Goal: Task Accomplishment & Management: Manage account settings

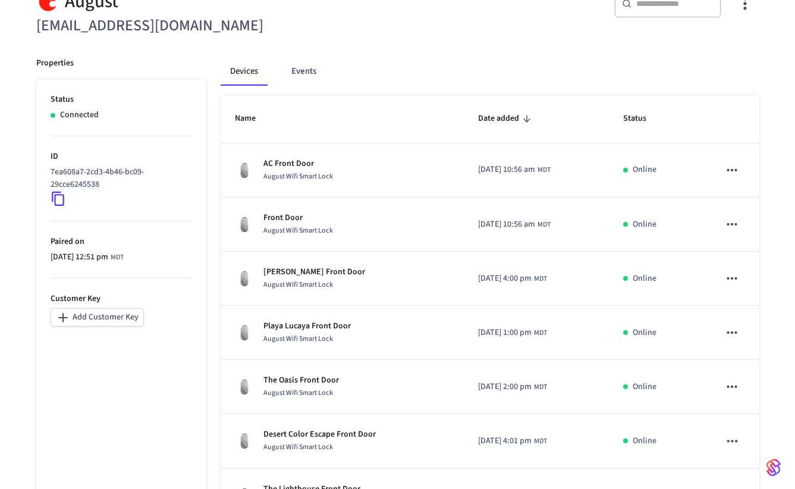
scroll to position [130, 0]
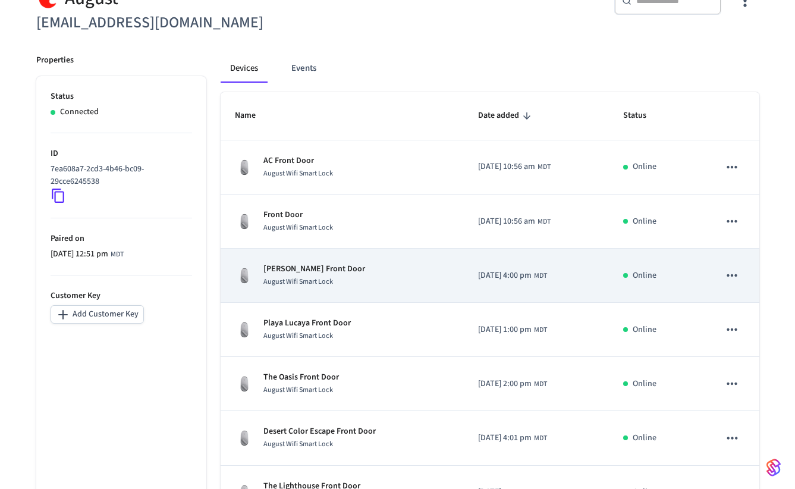
click at [297, 279] on span "August Wifi Smart Lock" at bounding box center [298, 282] width 70 height 10
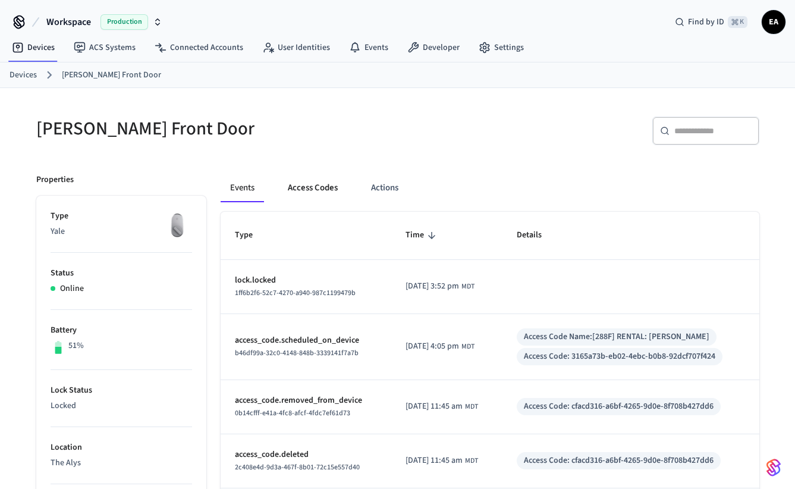
click at [318, 190] on button "Access Codes" at bounding box center [312, 188] width 69 height 29
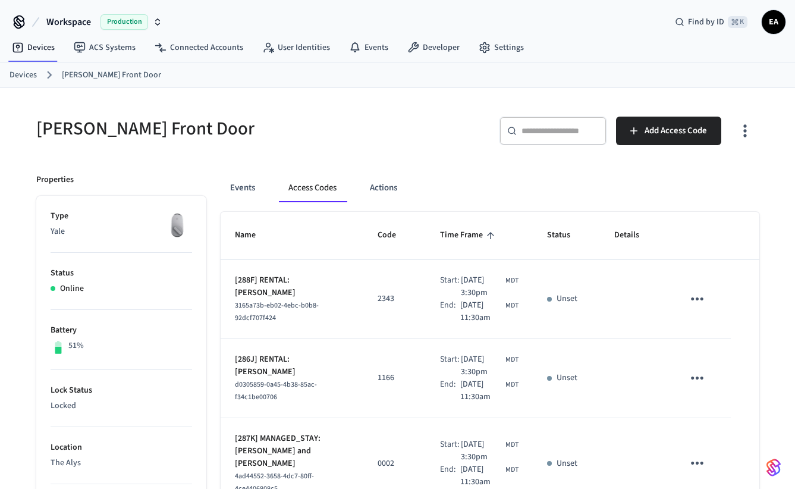
click at [26, 73] on link "Devices" at bounding box center [23, 75] width 27 height 12
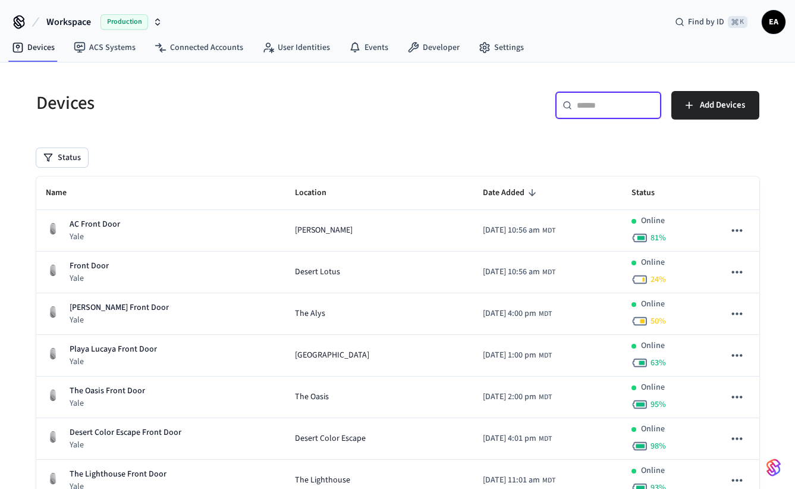
click at [605, 108] on input "text" at bounding box center [615, 105] width 77 height 12
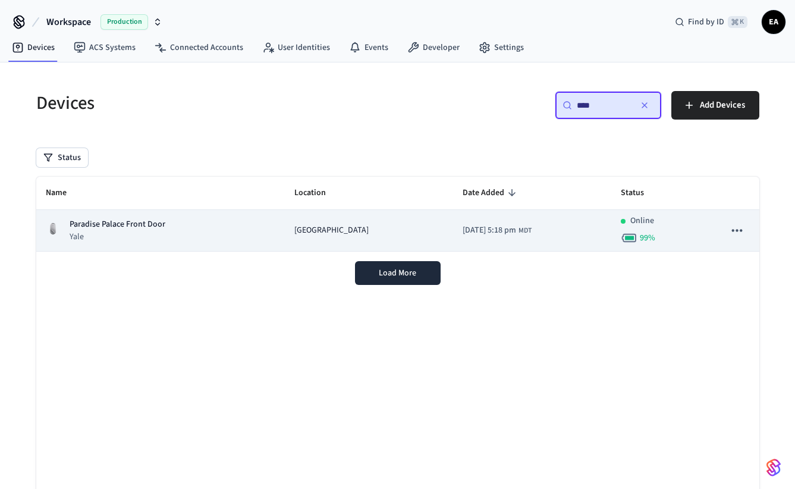
type input "****"
click at [297, 236] on span "[GEOGRAPHIC_DATA]" at bounding box center [331, 230] width 74 height 12
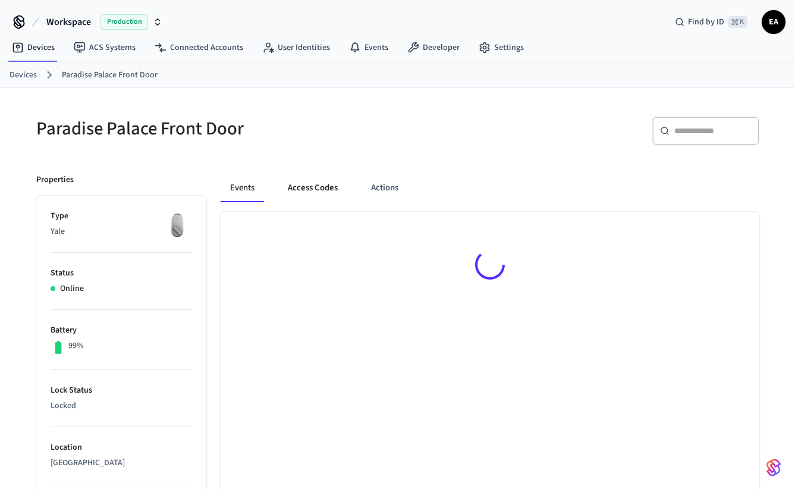
click at [311, 183] on button "Access Codes" at bounding box center [312, 188] width 69 height 29
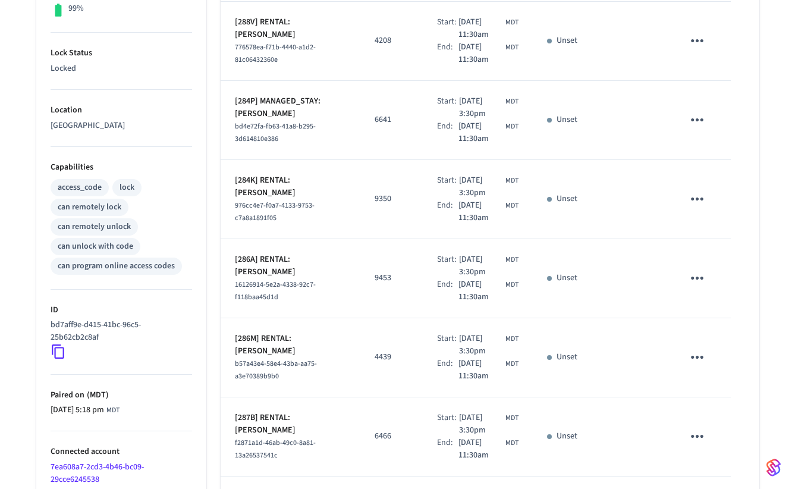
scroll to position [620, 0]
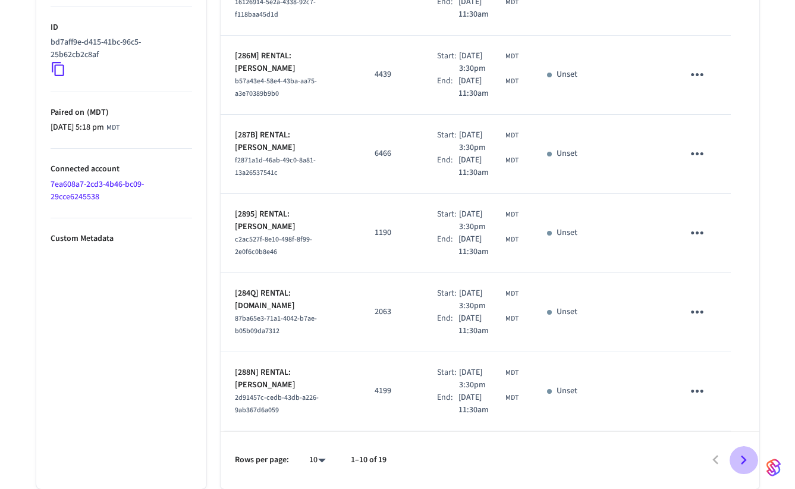
click at [739, 461] on icon "Go to next page" at bounding box center [744, 460] width 18 height 18
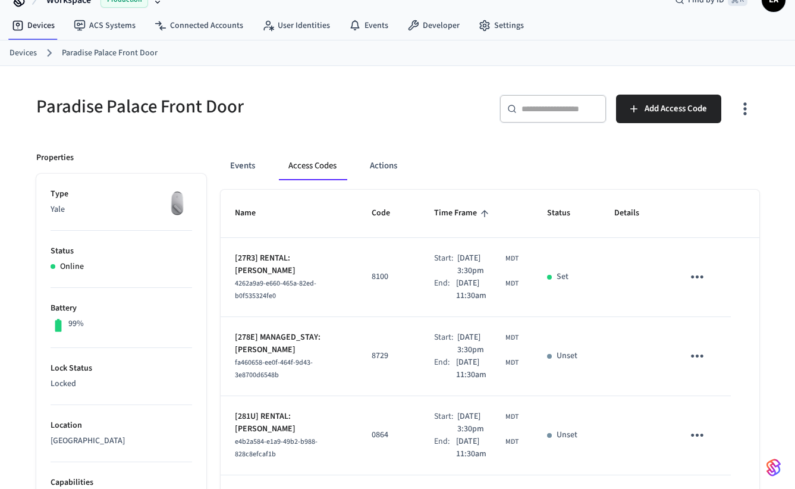
scroll to position [0, 0]
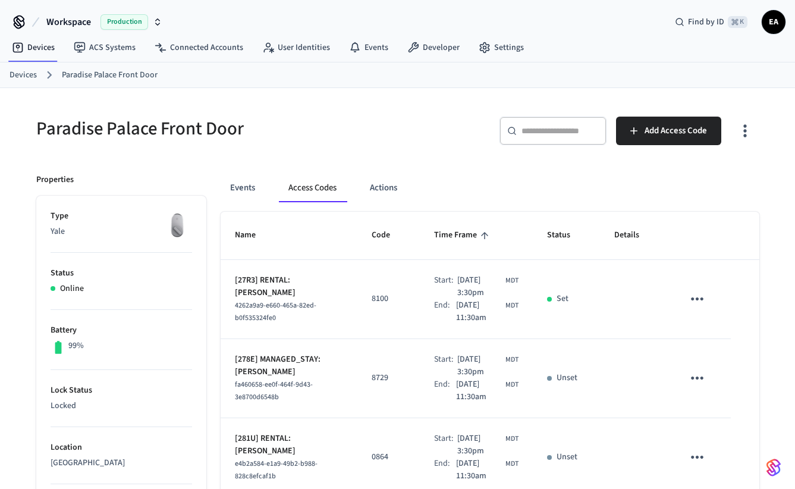
click at [700, 300] on icon "sticky table" at bounding box center [697, 299] width 18 height 18
click at [472, 179] on div at bounding box center [397, 244] width 795 height 489
click at [699, 297] on icon "sticky table" at bounding box center [697, 299] width 18 height 18
click at [629, 284] on div at bounding box center [397, 244] width 795 height 489
click at [696, 302] on icon "sticky table" at bounding box center [697, 299] width 18 height 18
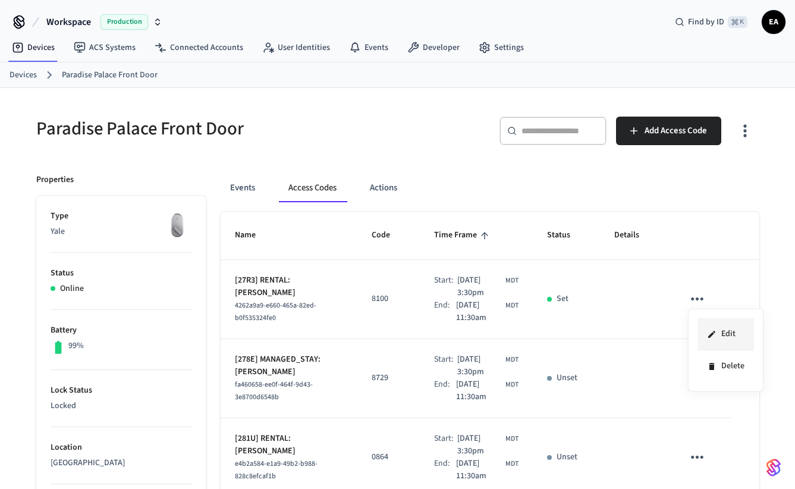
click at [715, 336] on icon at bounding box center [712, 334] width 10 height 10
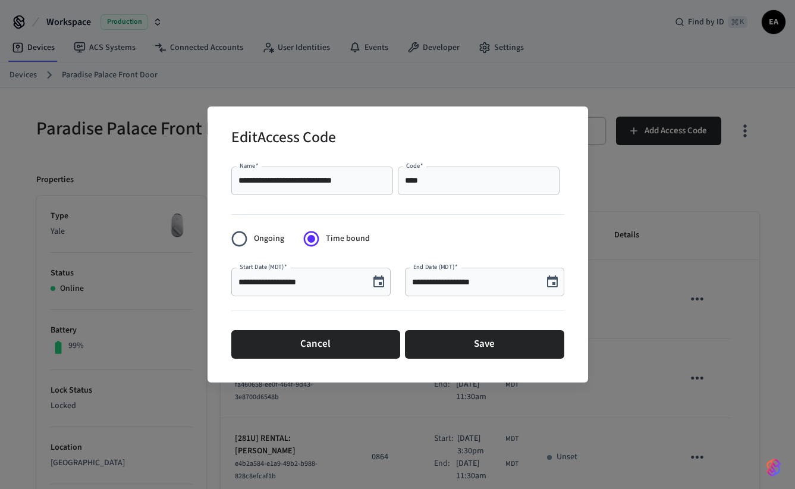
click at [430, 283] on input "**********" at bounding box center [474, 282] width 124 height 12
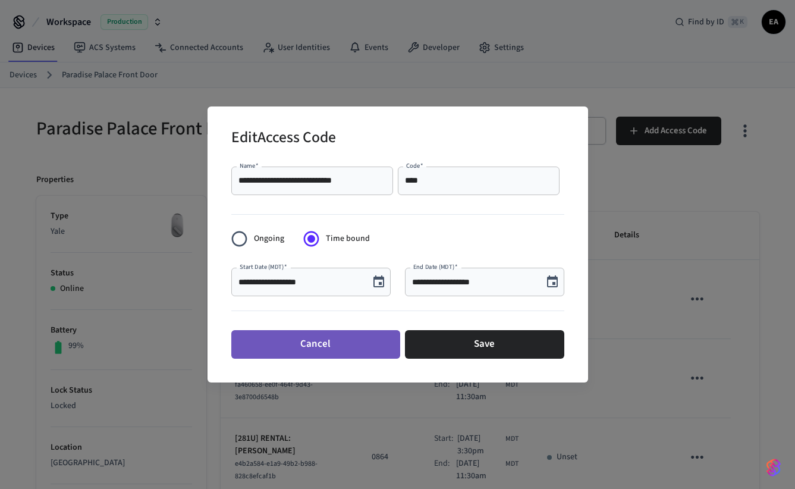
click at [338, 344] on button "Cancel" at bounding box center [315, 344] width 169 height 29
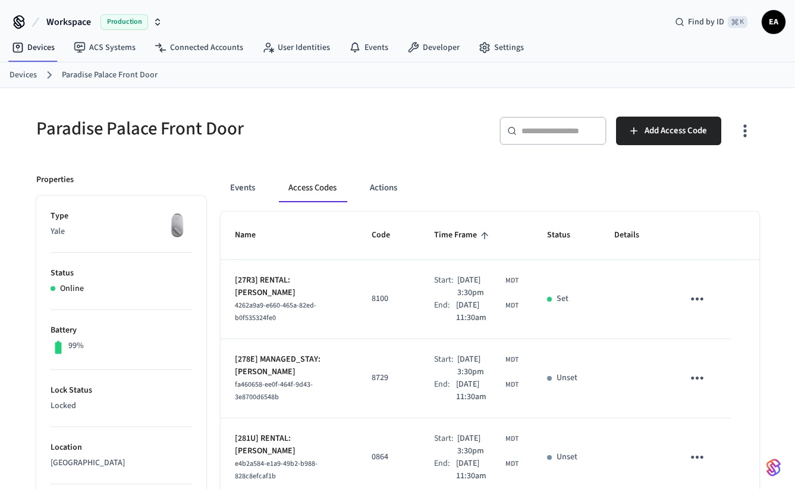
click at [698, 300] on icon "sticky table" at bounding box center [697, 298] width 12 height 3
click at [719, 324] on icon at bounding box center [715, 327] width 10 height 10
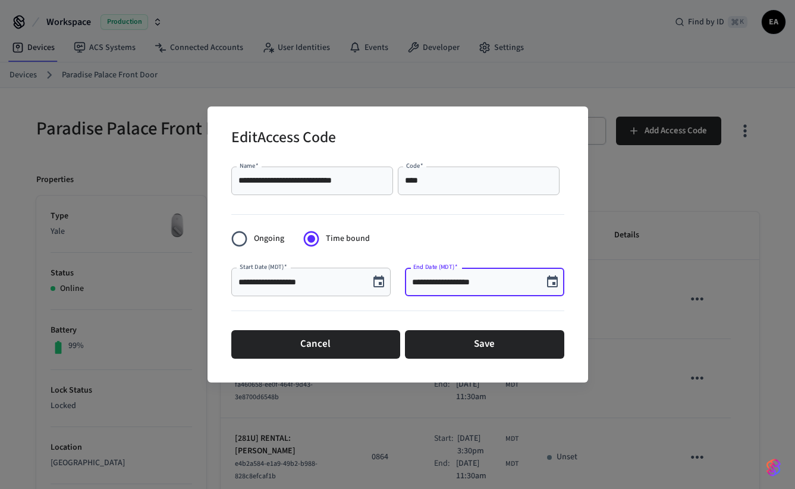
click at [427, 284] on input "**********" at bounding box center [474, 282] width 124 height 12
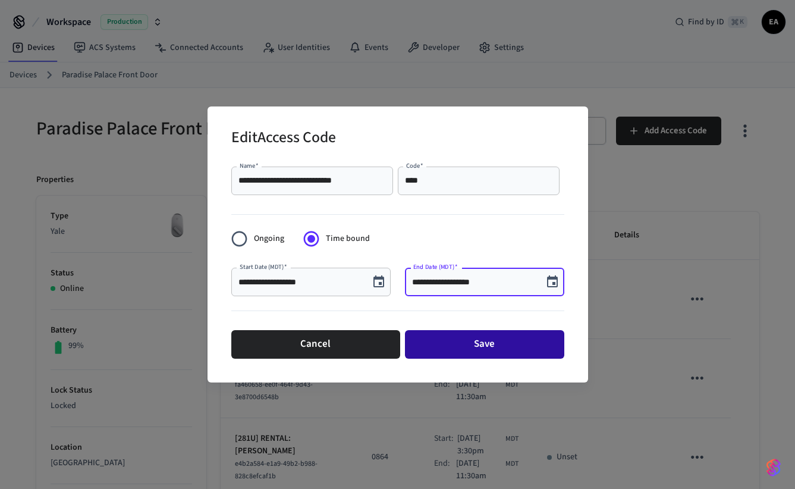
type input "**********"
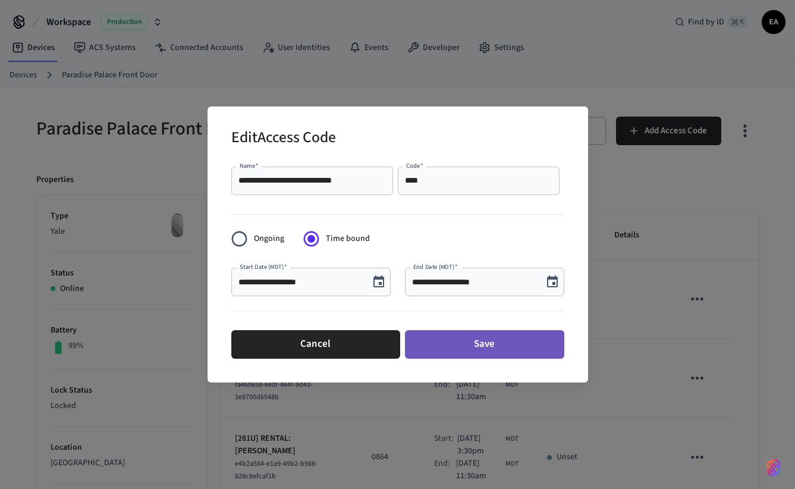
click at [466, 340] on button "Save" at bounding box center [484, 344] width 159 height 29
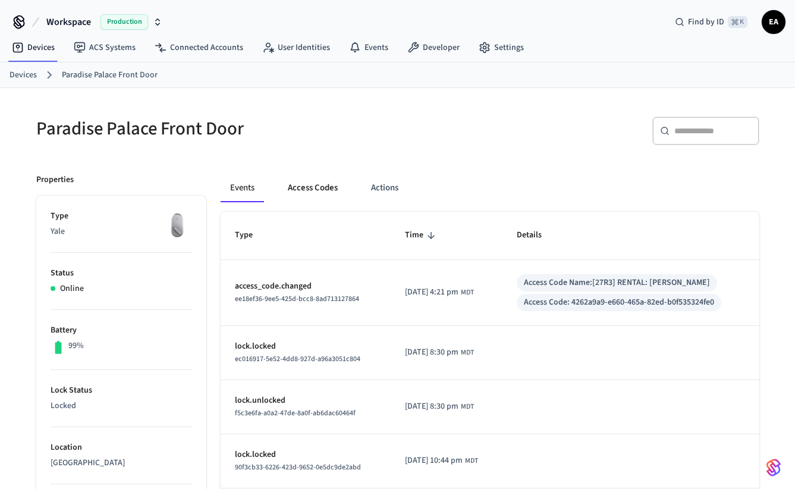
click at [323, 188] on button "Access Codes" at bounding box center [312, 188] width 69 height 29
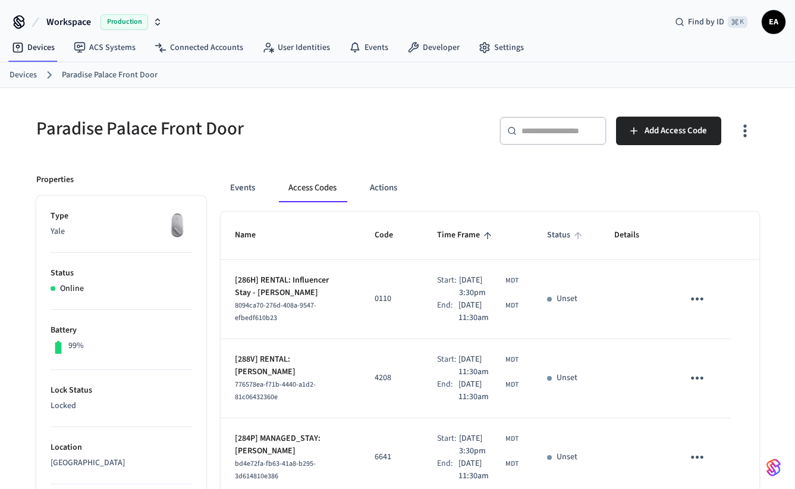
click at [559, 238] on span "Status" at bounding box center [566, 235] width 39 height 18
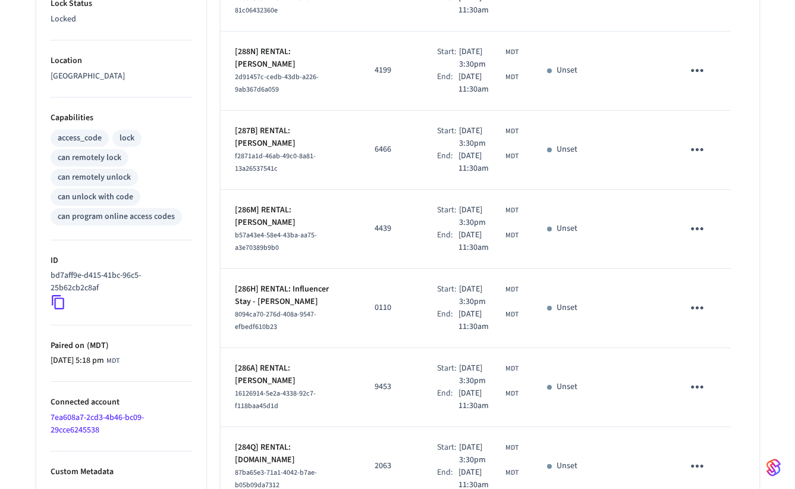
scroll to position [620, 0]
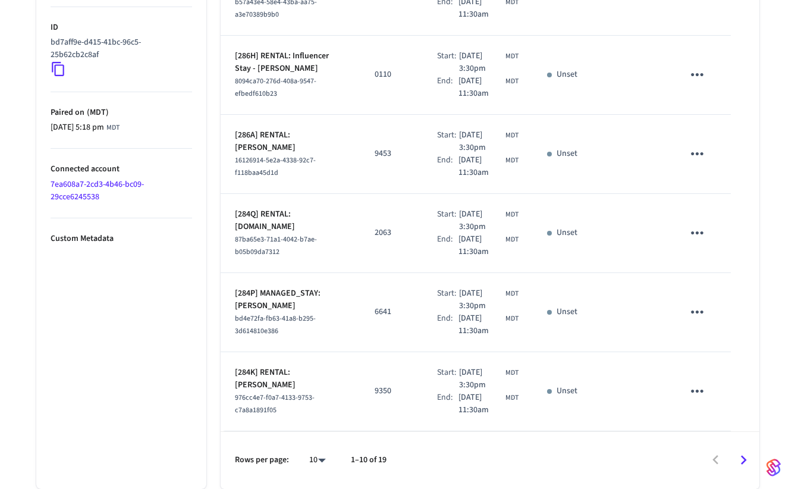
click at [746, 463] on icon "Go to next page" at bounding box center [744, 460] width 18 height 18
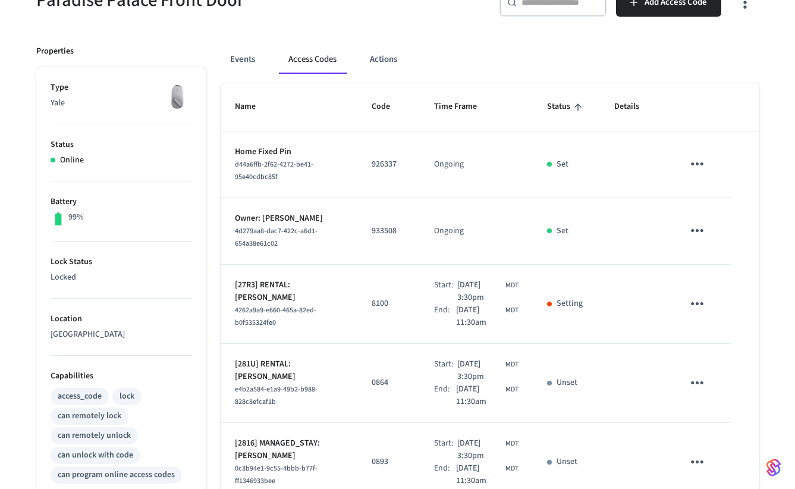
scroll to position [130, 0]
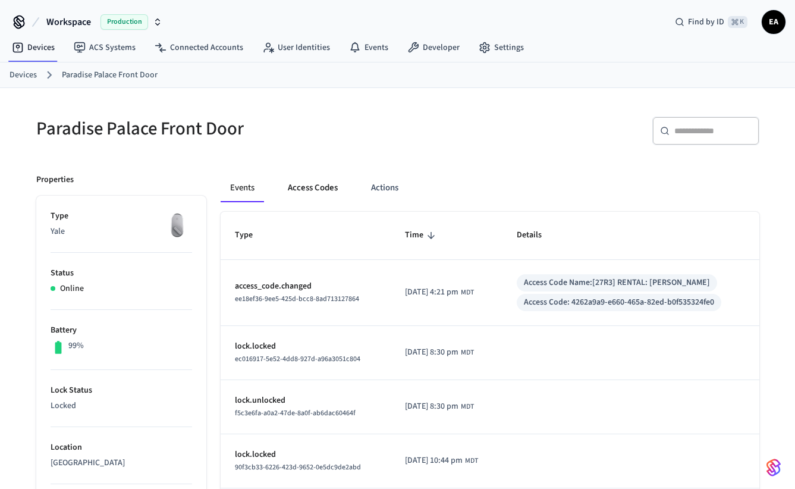
click at [324, 187] on button "Access Codes" at bounding box center [312, 188] width 69 height 29
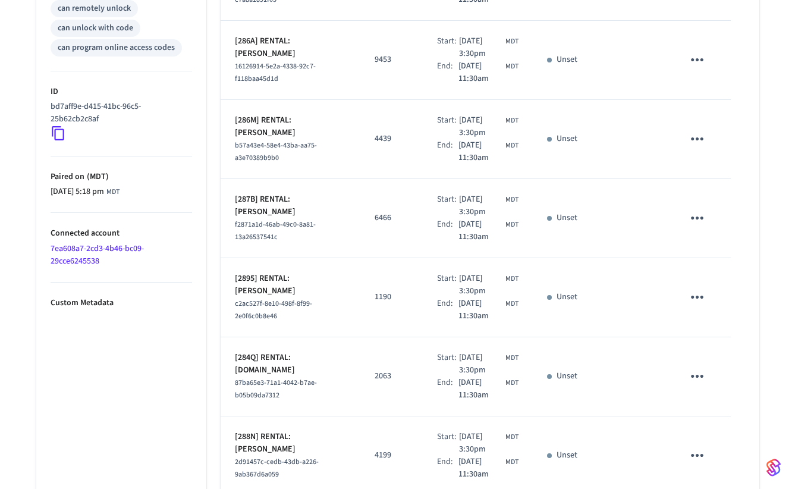
scroll to position [620, 0]
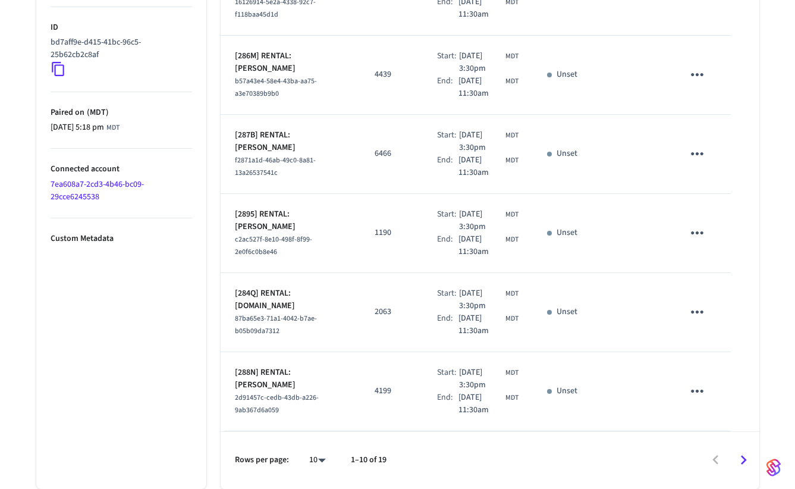
click at [322, 451] on li "All" at bounding box center [313, 454] width 32 height 32
type input "**"
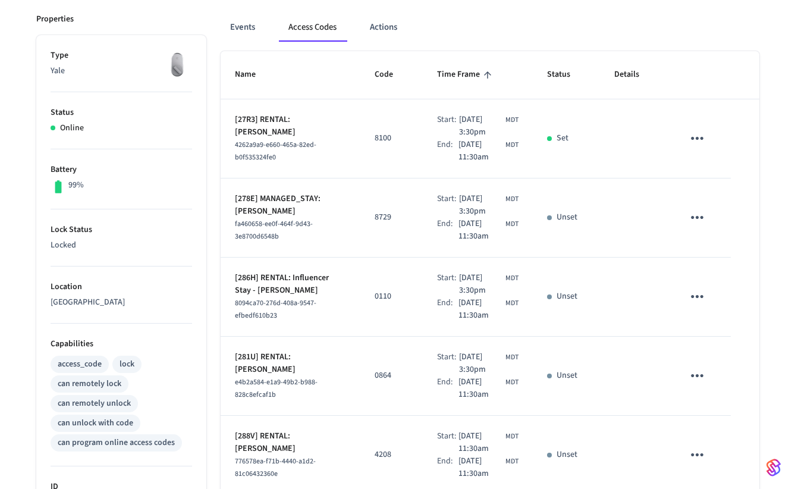
scroll to position [0, 0]
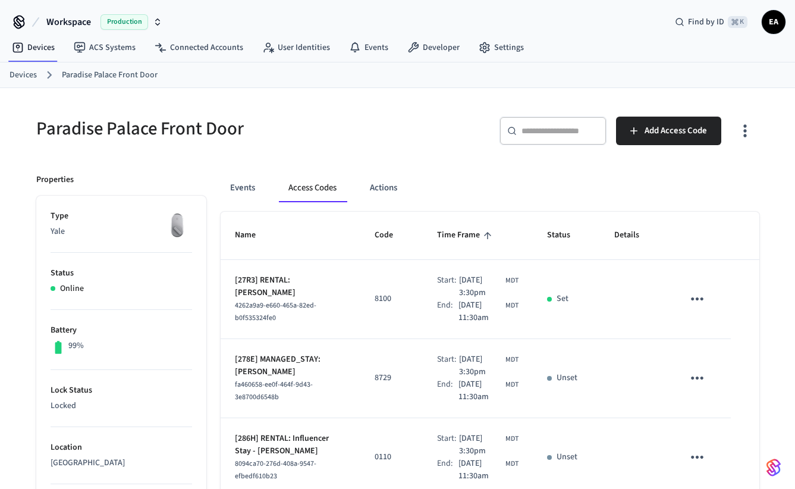
click at [692, 299] on icon "sticky table" at bounding box center [697, 298] width 12 height 3
click at [721, 326] on li "Edit" at bounding box center [729, 326] width 57 height 32
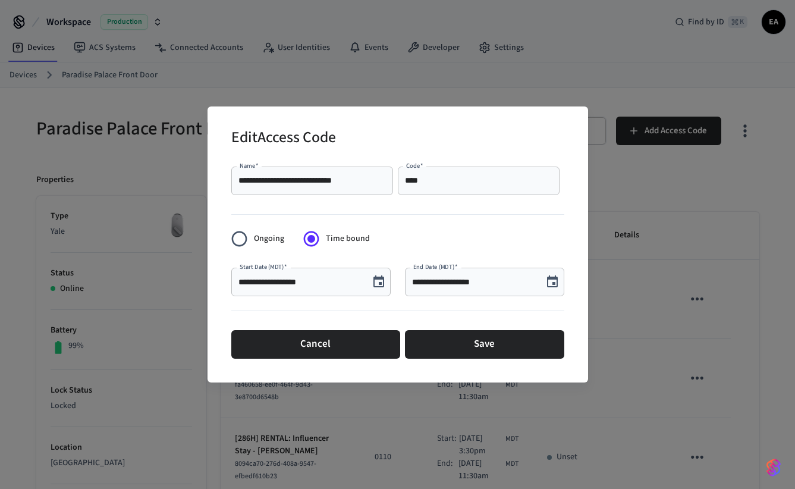
click at [428, 281] on input "**********" at bounding box center [474, 282] width 124 height 12
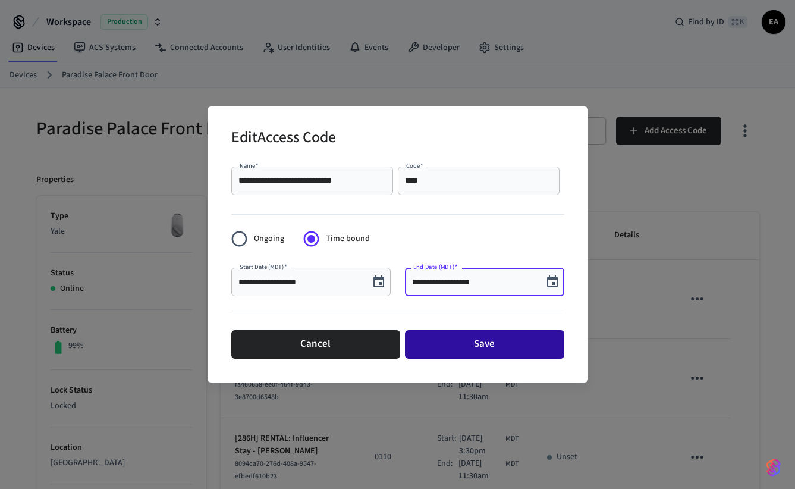
type input "**********"
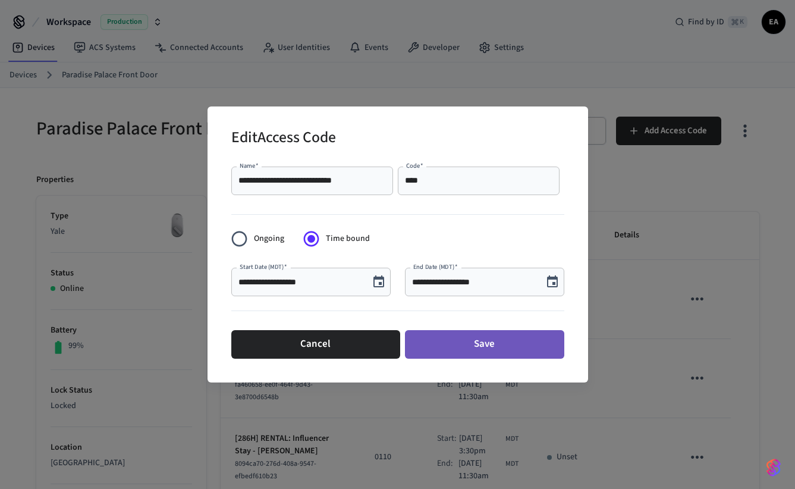
click at [496, 343] on button "Save" at bounding box center [484, 344] width 159 height 29
